Goal: Task Accomplishment & Management: Complete application form

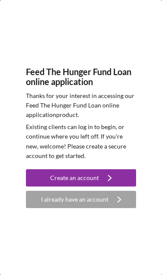
click at [74, 202] on div "I already have an account" at bounding box center [74, 199] width 67 height 17
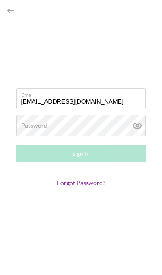
type input "[EMAIL_ADDRESS][DOMAIN_NAME]"
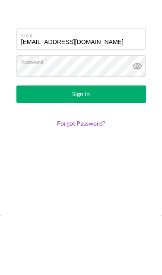
click at [79, 145] on div "Sign In" at bounding box center [81, 153] width 18 height 17
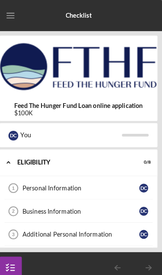
click at [109, 16] on div "Icon/Menu Checklist" at bounding box center [81, 15] width 162 height 30
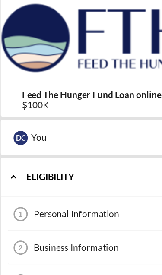
click at [62, 51] on img at bounding box center [80, 65] width 153 height 52
click at [73, 55] on div "Feed The Hunger Fund Loan online application $100K" at bounding box center [80, 76] width 153 height 83
click at [47, 179] on div "Personal Information" at bounding box center [83, 182] width 114 height 7
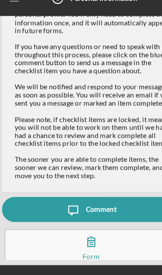
scroll to position [57, 0]
click at [74, 214] on icon "button" at bounding box center [81, 225] width 22 height 22
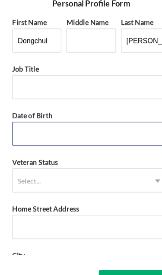
click at [25, 121] on input "Date of Birth" at bounding box center [81, 131] width 136 height 21
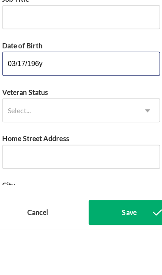
type input "[DATE]"
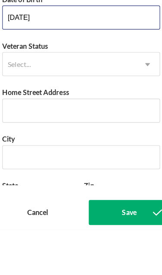
scroll to position [43, 0]
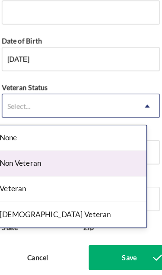
click at [35, 168] on div "Non Veteran" at bounding box center [69, 179] width 135 height 22
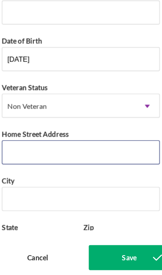
click at [25, 159] on input "Home Street Address" at bounding box center [81, 169] width 136 height 21
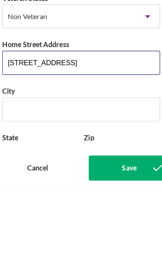
type input "[STREET_ADDRESS]"
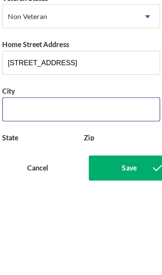
click at [23, 199] on input "City" at bounding box center [81, 209] width 136 height 21
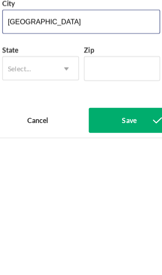
scroll to position [80, 0]
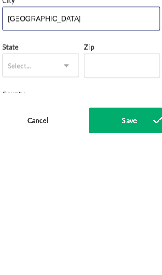
type input "[GEOGRAPHIC_DATA]"
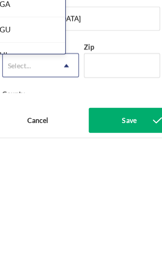
scroll to position [332, 0]
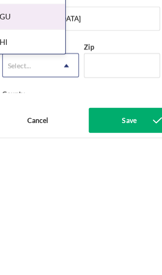
click at [12, 182] on div "HI" at bounding box center [34, 193] width 65 height 22
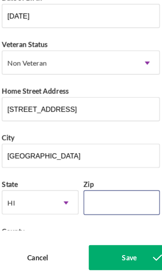
click at [83, 202] on input "Zip" at bounding box center [116, 212] width 66 height 21
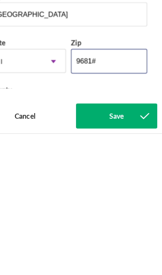
type input "96813"
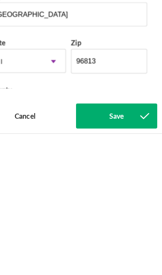
click at [116, 249] on div "Save" at bounding box center [122, 260] width 13 height 22
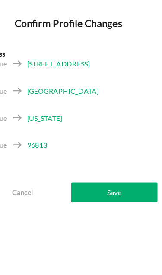
click at [114, 166] on div "Save" at bounding box center [120, 165] width 12 height 17
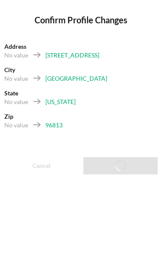
scroll to position [101, 0]
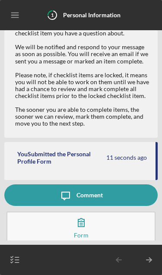
click at [81, 228] on icon "button" at bounding box center [81, 223] width 22 height 22
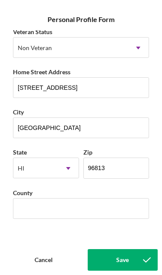
scroll to position [130, 0]
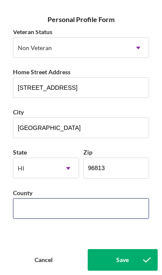
click at [33, 214] on input "County" at bounding box center [81, 208] width 136 height 21
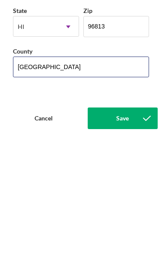
type input "[GEOGRAPHIC_DATA]"
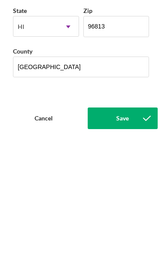
click at [115, 249] on button "Save" at bounding box center [123, 260] width 70 height 22
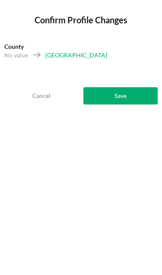
click at [125, 92] on div "Save" at bounding box center [120, 95] width 12 height 17
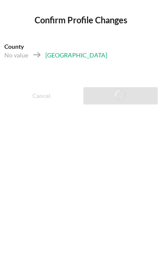
scroll to position [143, 0]
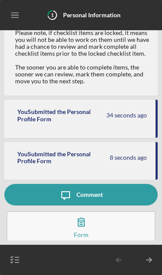
scroll to position [143, 0]
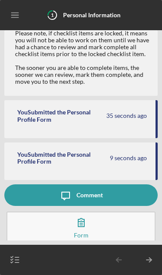
click at [81, 223] on icon "button" at bounding box center [81, 223] width 22 height 22
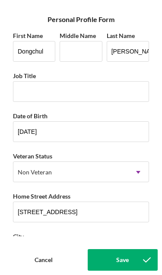
click at [124, 256] on div "Save" at bounding box center [122, 260] width 13 height 22
